Goal: Information Seeking & Learning: Check status

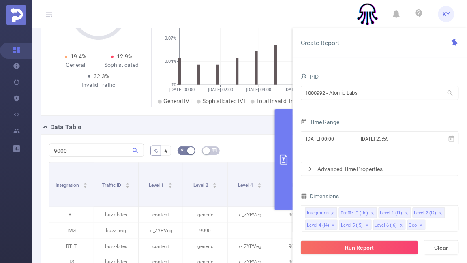
click at [287, 127] on button "primary" at bounding box center [284, 160] width 18 height 101
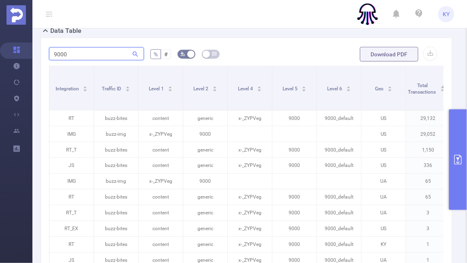
click at [103, 50] on input "9000" at bounding box center [96, 53] width 95 height 13
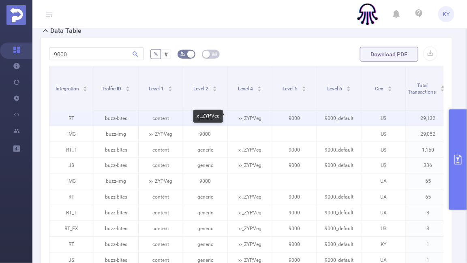
click at [253, 117] on p "x-_ZYPVeg" at bounding box center [250, 118] width 44 height 15
copy p "x-_ZYPVeg"
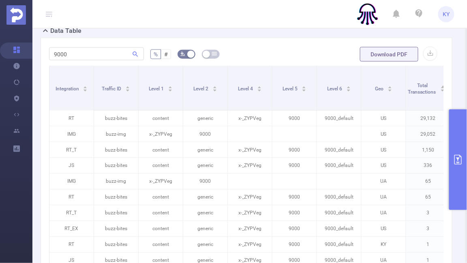
click at [77, 61] on div "9000" at bounding box center [96, 54] width 95 height 16
click at [77, 54] on input "9000" at bounding box center [96, 53] width 95 height 13
paste input "x-_zypveg"
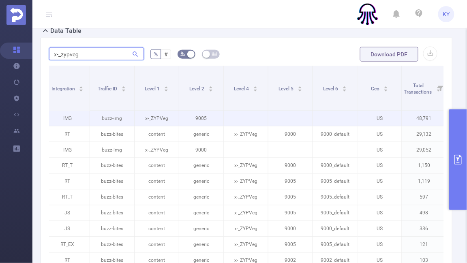
scroll to position [0, 3]
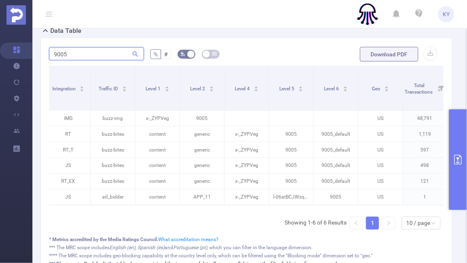
type input "9005"
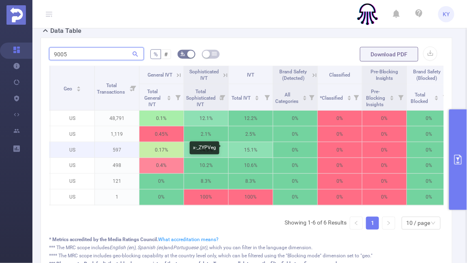
scroll to position [0, 318]
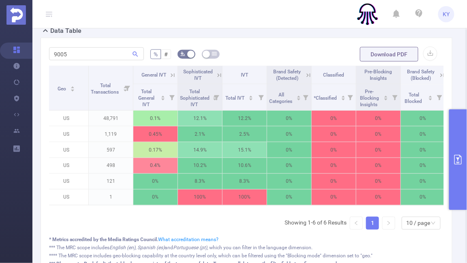
click at [172, 76] on icon at bounding box center [173, 75] width 4 height 4
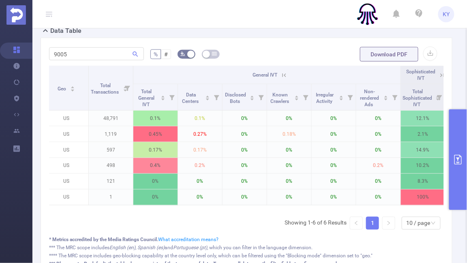
click at [456, 183] on button "primary" at bounding box center [458, 160] width 18 height 101
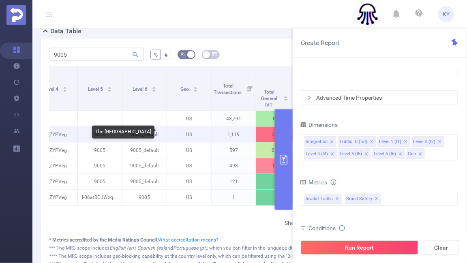
scroll to position [0, 196]
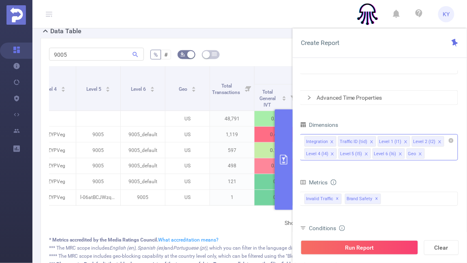
click at [432, 156] on div "Integration Traffic ID (tid) Level 1 (l1) Level 2 (l2) Level 4 (l4) Level 5 (l5…" at bounding box center [379, 147] width 158 height 26
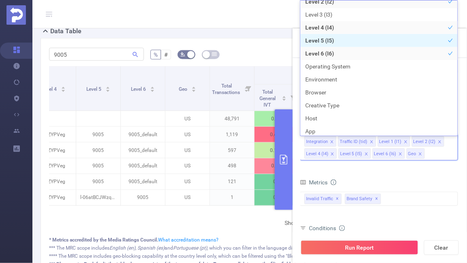
scroll to position [88, 0]
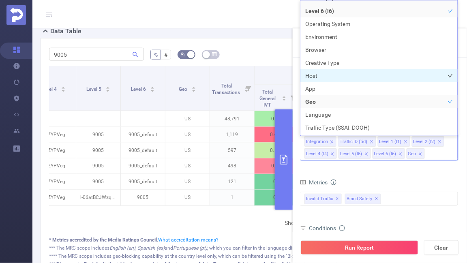
click at [382, 78] on li "Host" at bounding box center [379, 75] width 157 height 13
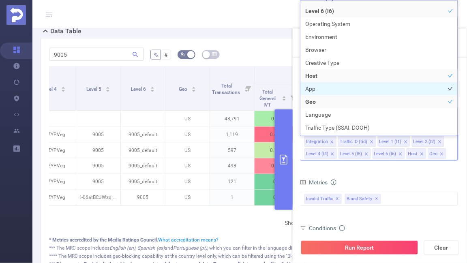
click at [381, 85] on li "App" at bounding box center [379, 88] width 157 height 13
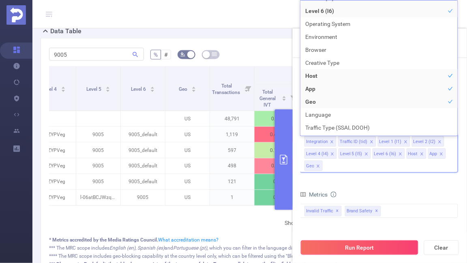
click at [383, 244] on button "Run Report" at bounding box center [360, 248] width 118 height 15
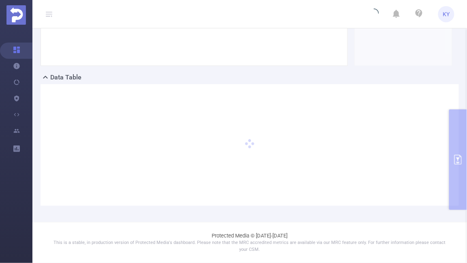
scroll to position [152, 0]
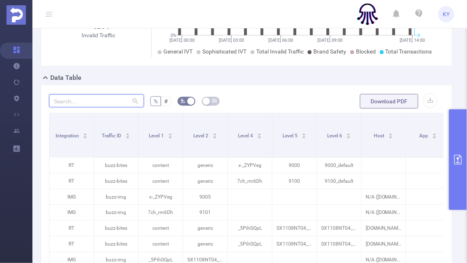
click at [79, 99] on input "text" at bounding box center [96, 100] width 95 height 13
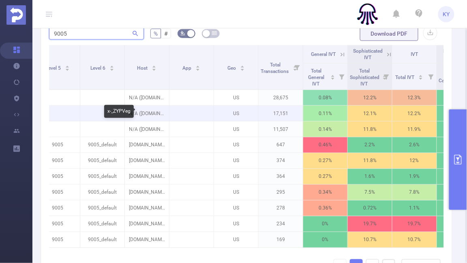
scroll to position [0, 257]
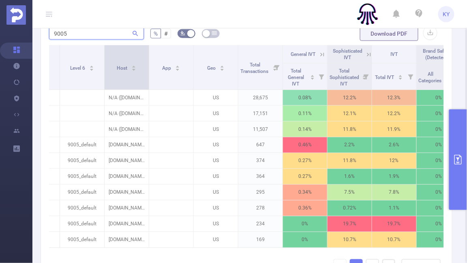
type input "9005"
drag, startPoint x: 148, startPoint y: 77, endPoint x: 189, endPoint y: 78, distance: 41.0
click at [151, 78] on span at bounding box center [149, 67] width 4 height 44
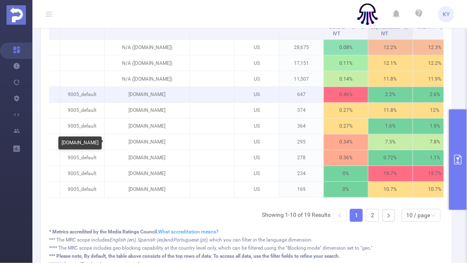
scroll to position [341, 0]
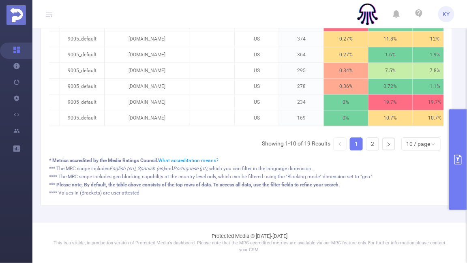
click at [380, 145] on ul "Showing 1-10 of 19 Results 1 2 10 / page" at bounding box center [353, 144] width 182 height 13
click at [374, 145] on link "2" at bounding box center [373, 144] width 12 height 12
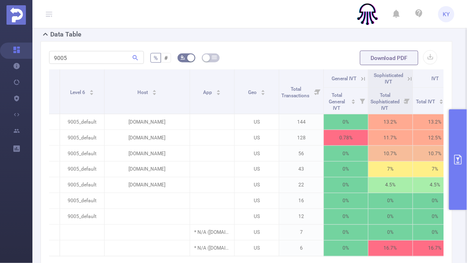
scroll to position [180, 0]
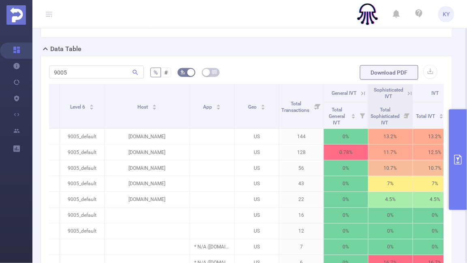
click at [410, 95] on icon at bounding box center [409, 93] width 7 height 7
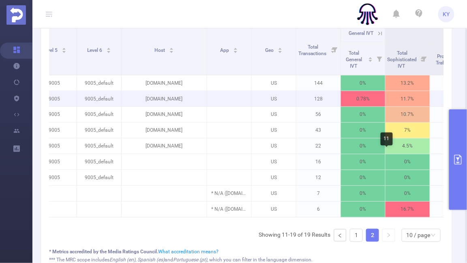
scroll to position [332, 0]
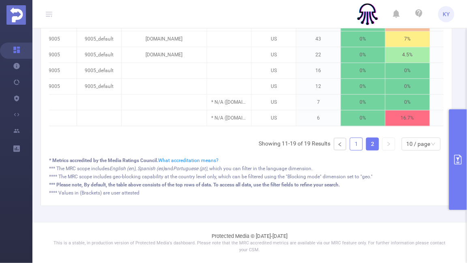
click at [357, 146] on link "1" at bounding box center [356, 144] width 12 height 12
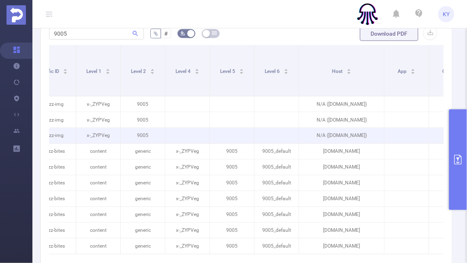
scroll to position [0, 0]
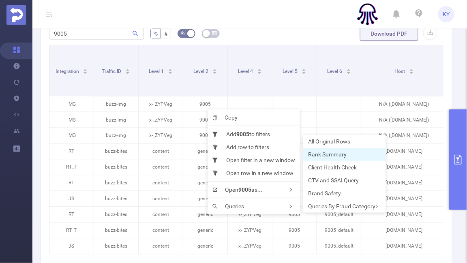
click at [322, 155] on span "Rank Summary" at bounding box center [327, 154] width 39 height 6
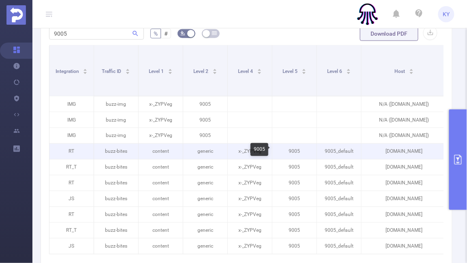
click at [290, 150] on p "9005" at bounding box center [295, 151] width 44 height 15
copy p "9005"
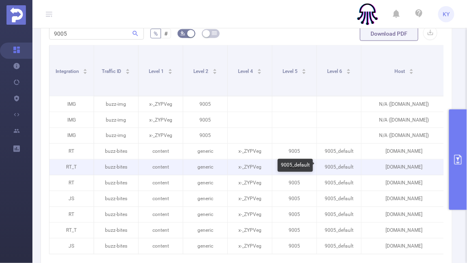
click at [332, 165] on p "9005_default" at bounding box center [339, 167] width 44 height 15
copy p "9005_default"
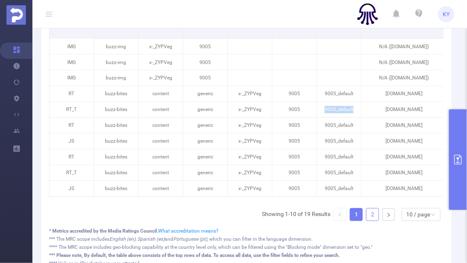
click at [371, 210] on link "2" at bounding box center [373, 215] width 12 height 12
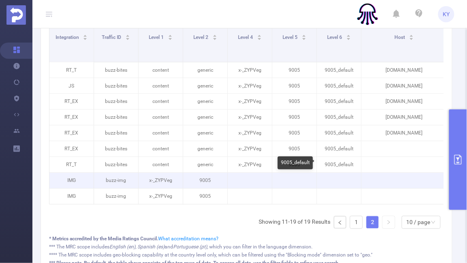
scroll to position [253, 0]
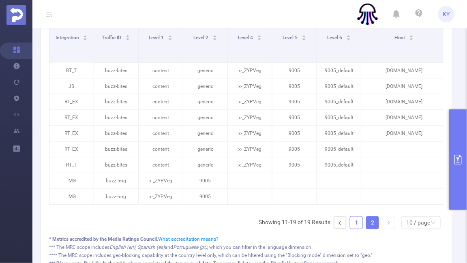
click at [354, 222] on link "1" at bounding box center [356, 223] width 12 height 12
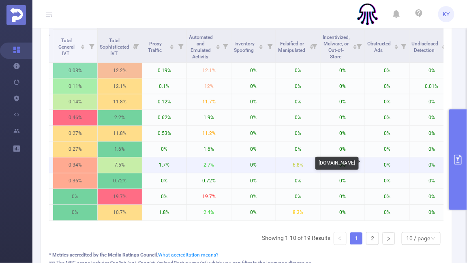
scroll to position [0, 529]
